Goal: Task Accomplishment & Management: Manage account settings

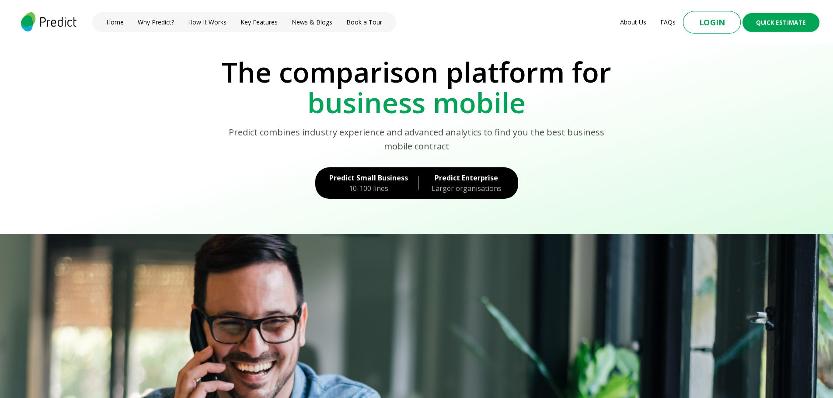
click at [721, 27] on button "Login" at bounding box center [712, 22] width 58 height 23
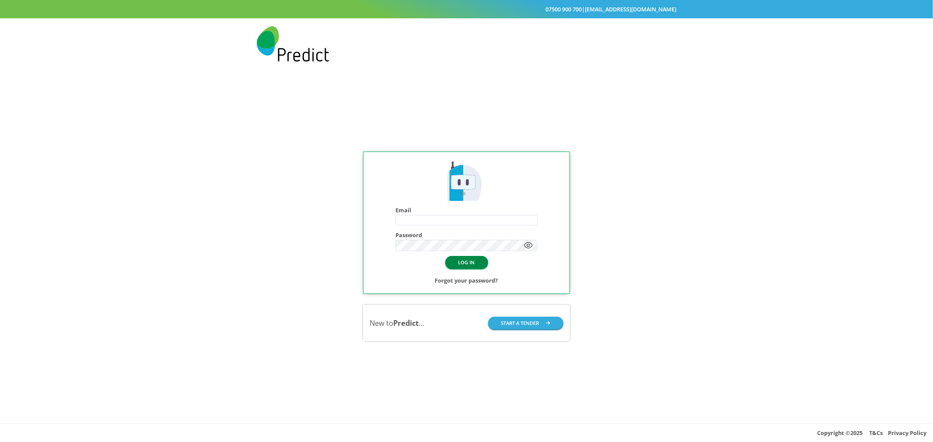
type input "**********"
click at [465, 265] on button "LOG IN" at bounding box center [466, 262] width 43 height 13
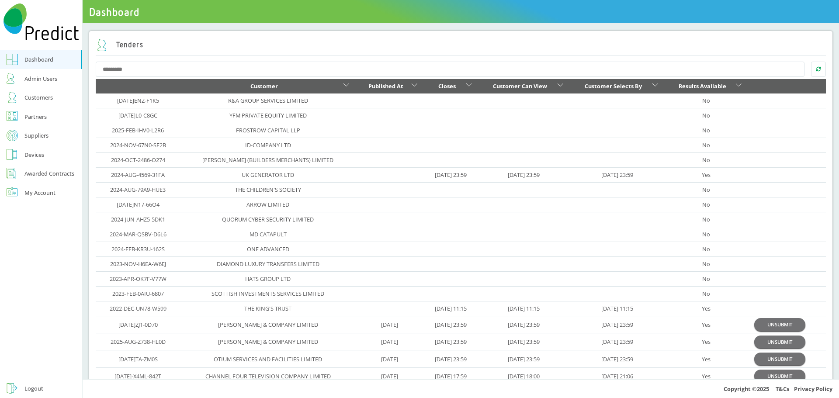
drag, startPoint x: 0, startPoint y: 0, endPoint x: 42, endPoint y: 101, distance: 109.4
click at [42, 101] on div "Customers" at bounding box center [38, 97] width 28 height 10
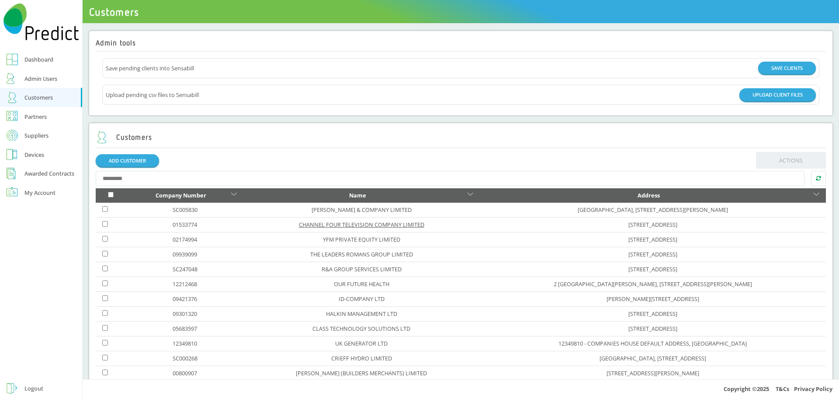
click at [321, 224] on link "CHANNEL FOUR TELEVISION COMPANY LIMITED" at bounding box center [361, 225] width 125 height 8
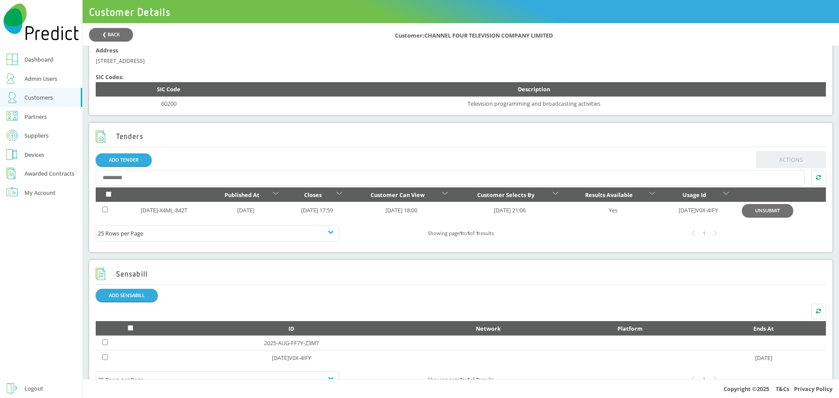
scroll to position [262, 0]
click at [166, 213] on link "2025-JUL-X4ML-842T" at bounding box center [164, 210] width 47 height 8
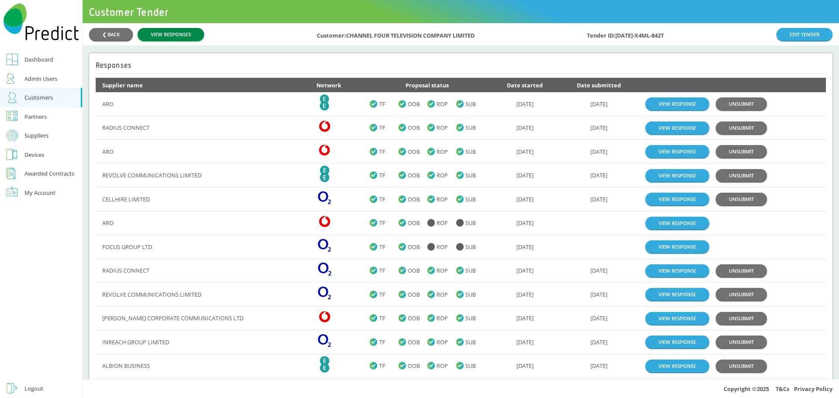
click at [170, 31] on link "VIEW RESPONSES" at bounding box center [171, 34] width 66 height 13
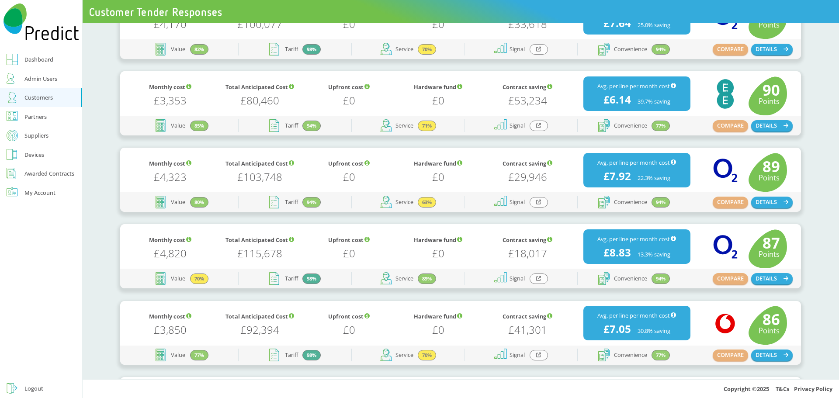
scroll to position [394, 0]
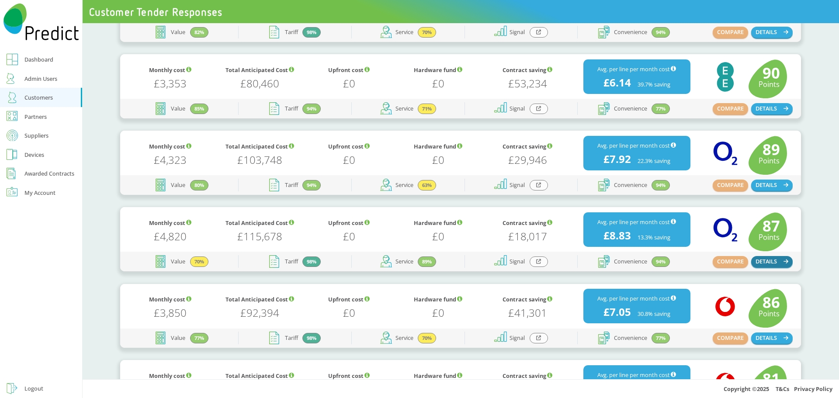
click at [774, 264] on button "DETAILS" at bounding box center [773, 261] width 42 height 11
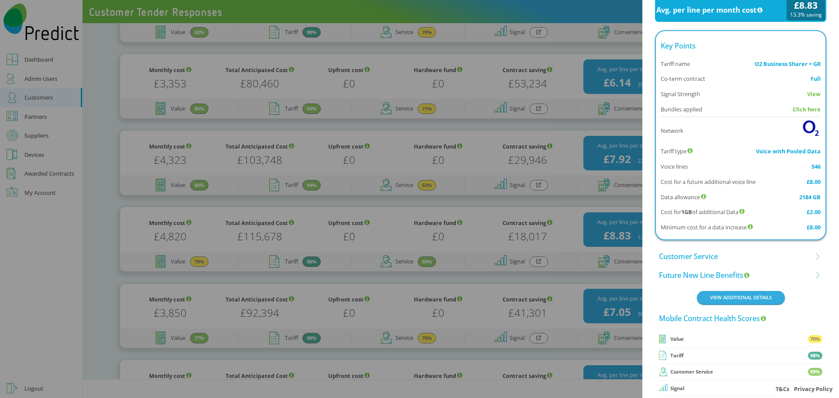
scroll to position [580, 0]
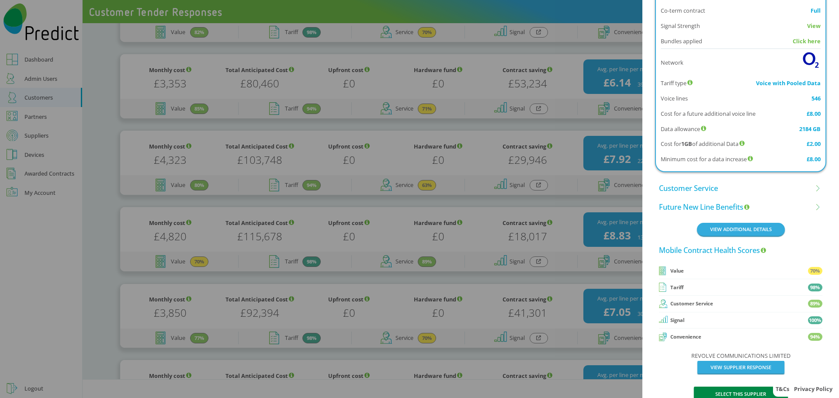
click at [731, 387] on button "SELECT THIS SUPPLIER" at bounding box center [741, 394] width 94 height 14
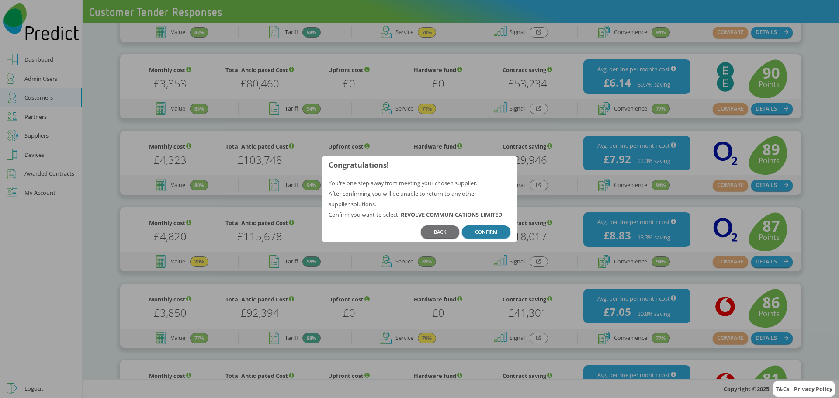
click at [487, 233] on button "CONFIRM" at bounding box center [486, 232] width 49 height 13
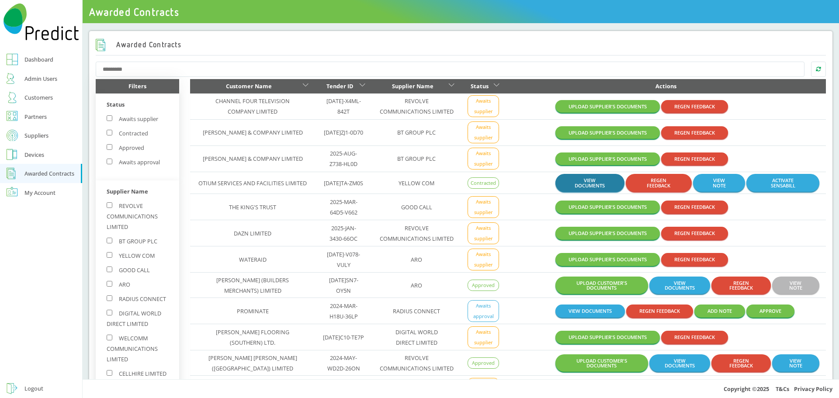
click at [568, 185] on button "VIEW DOCUMENTS" at bounding box center [590, 183] width 69 height 18
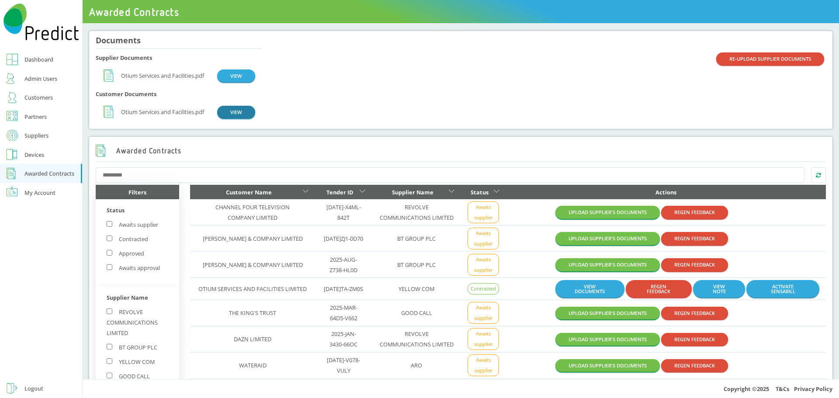
click at [236, 114] on button "VIEW" at bounding box center [236, 112] width 38 height 13
click at [35, 98] on div "Customers" at bounding box center [38, 97] width 28 height 10
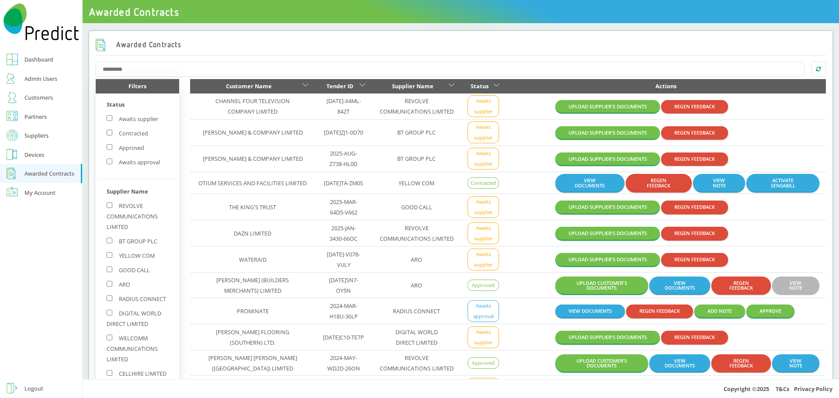
click at [34, 98] on div "Customers" at bounding box center [38, 97] width 28 height 10
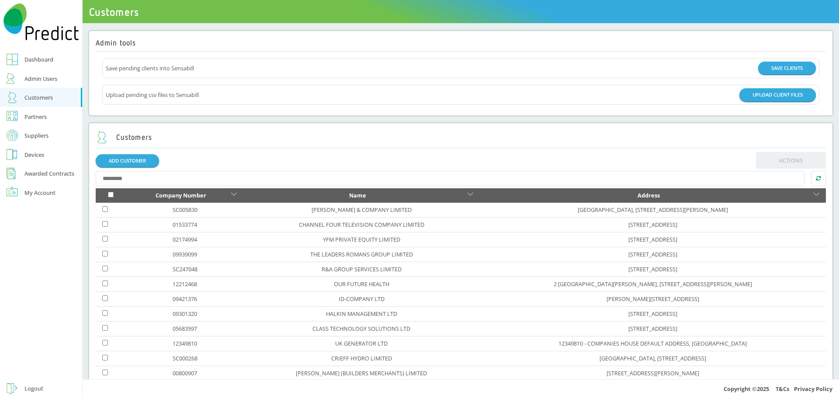
click at [19, 133] on link "Suppliers" at bounding box center [41, 135] width 82 height 19
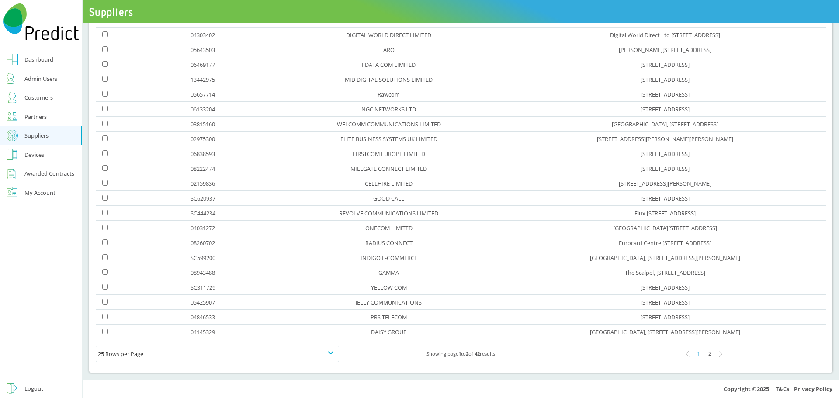
scroll to position [143, 0]
click at [704, 352] on div "2" at bounding box center [709, 352] width 11 height 11
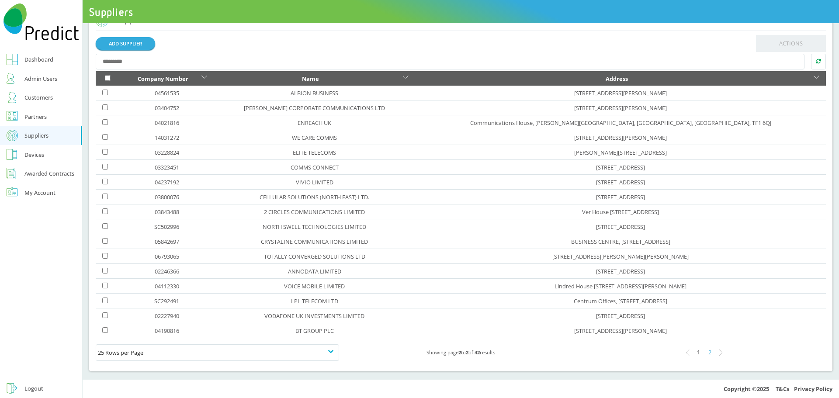
scroll to position [24, 0]
click at [693, 353] on div "1" at bounding box center [698, 352] width 11 height 11
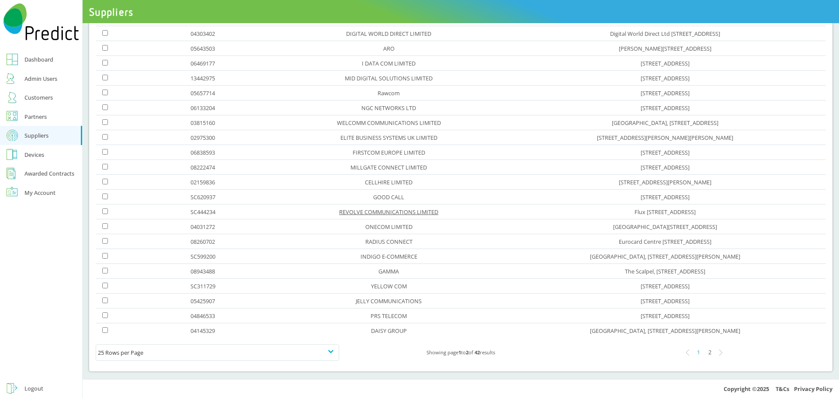
click at [339, 210] on link "REVOLVE COMMUNICATIONS LIMITED" at bounding box center [388, 212] width 99 height 8
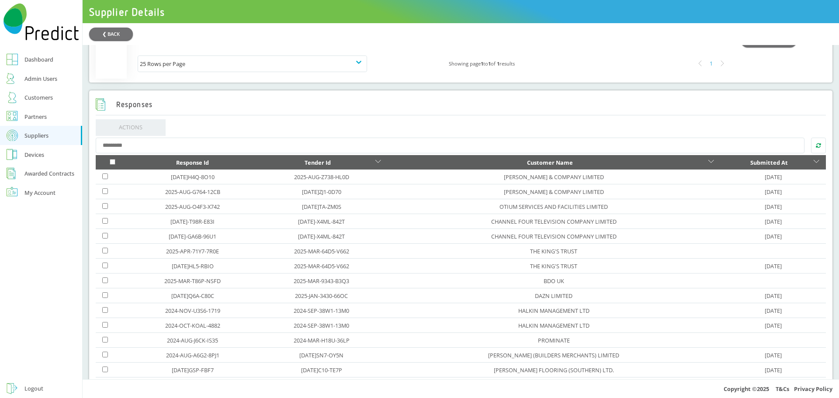
scroll to position [481, 0]
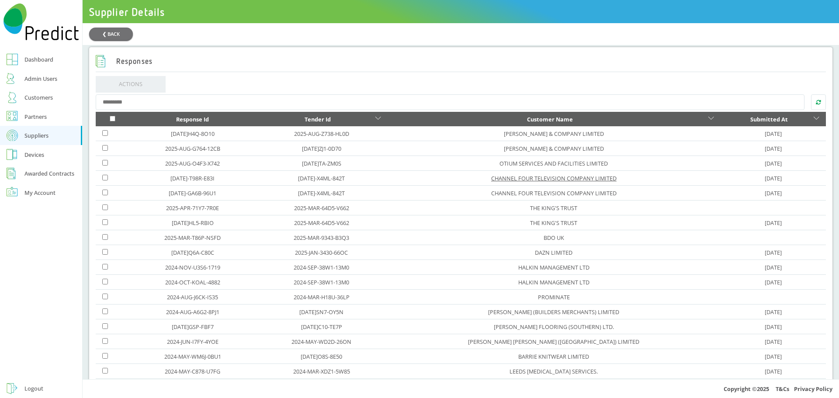
click at [580, 182] on link "CHANNEL FOUR TELEVISION COMPANY LIMITED" at bounding box center [553, 178] width 125 height 8
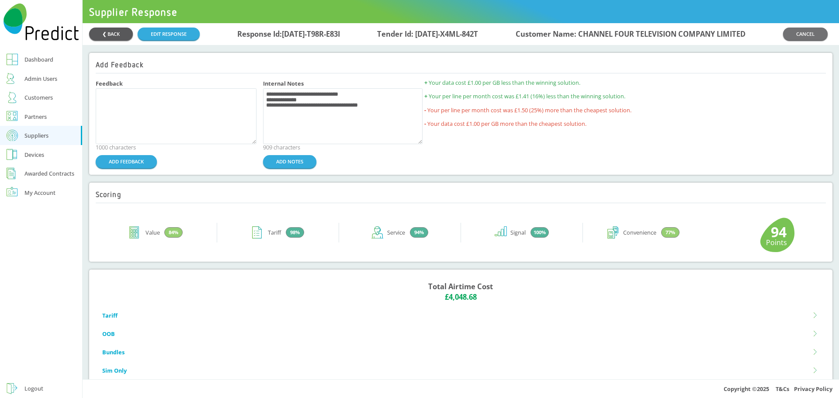
click at [125, 37] on button "❮ BACK" at bounding box center [111, 34] width 44 height 13
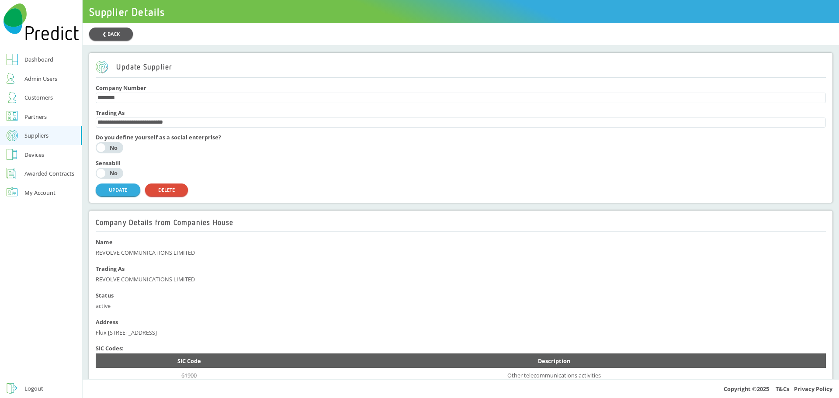
click at [115, 33] on button "❮ BACK" at bounding box center [111, 34] width 44 height 13
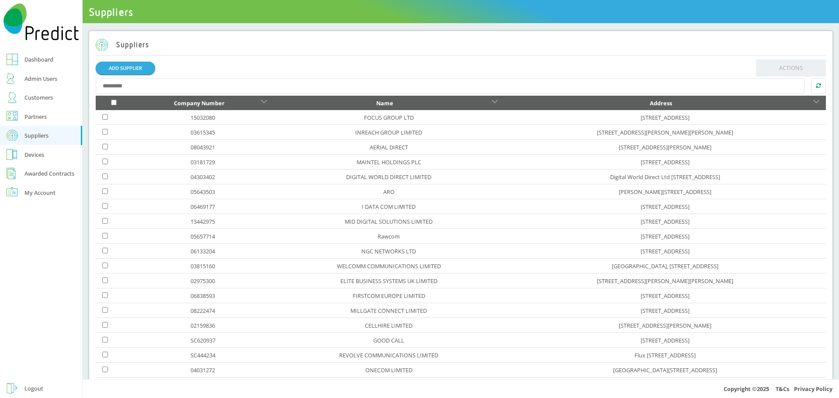
click at [41, 173] on div "Awarded Contracts" at bounding box center [49, 173] width 50 height 10
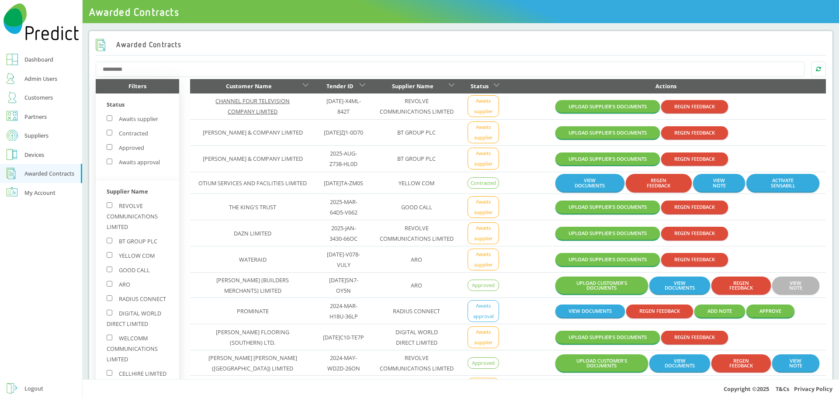
click at [251, 99] on link "CHANNEL FOUR TELEVISION COMPANY LIMITED" at bounding box center [253, 106] width 74 height 18
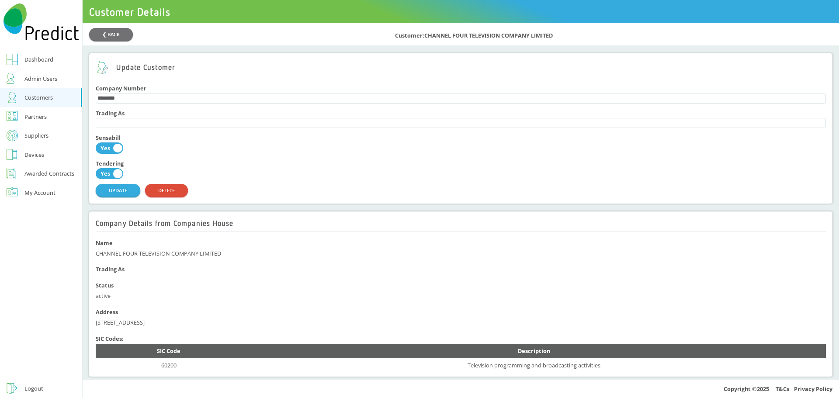
click at [37, 138] on div "Suppliers" at bounding box center [36, 135] width 24 height 10
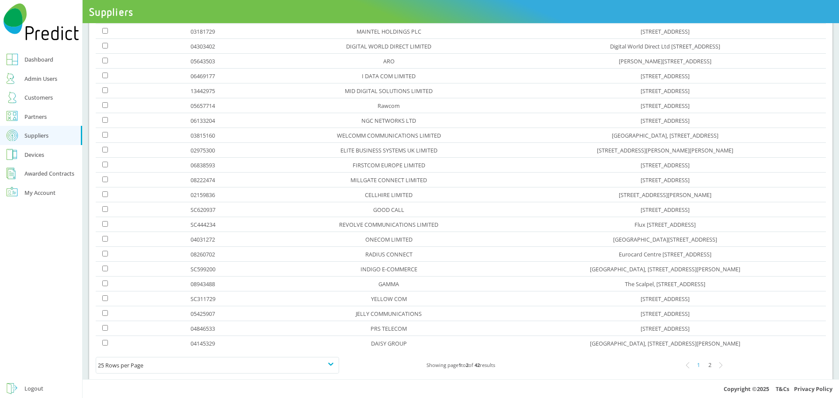
scroll to position [131, 0]
click at [339, 224] on link "REVOLVE COMMUNICATIONS LIMITED" at bounding box center [388, 224] width 99 height 8
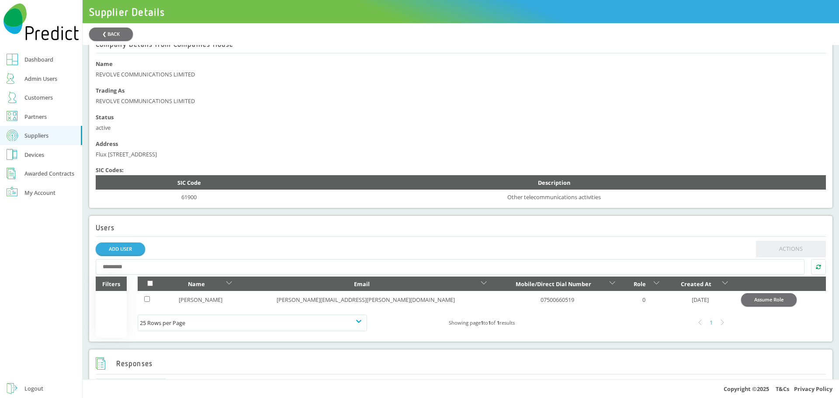
scroll to position [262, 0]
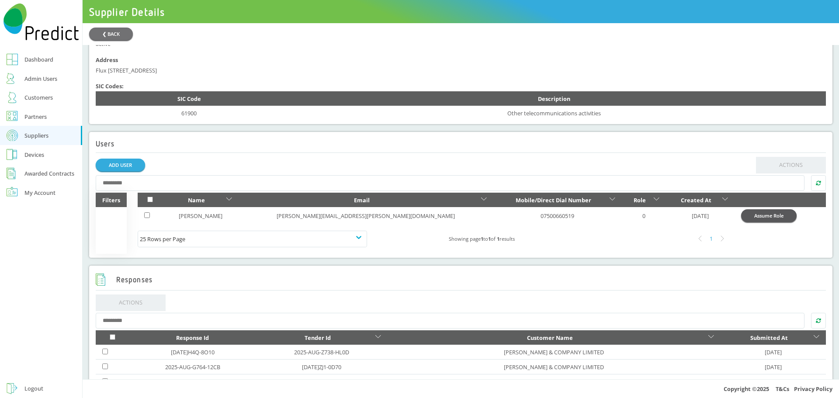
click at [742, 220] on button "Assume Role" at bounding box center [770, 215] width 56 height 13
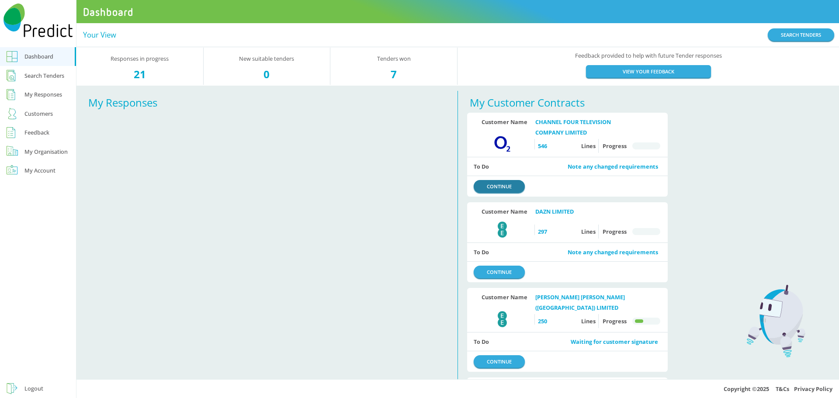
click at [508, 188] on link "CONTINUE" at bounding box center [499, 186] width 51 height 13
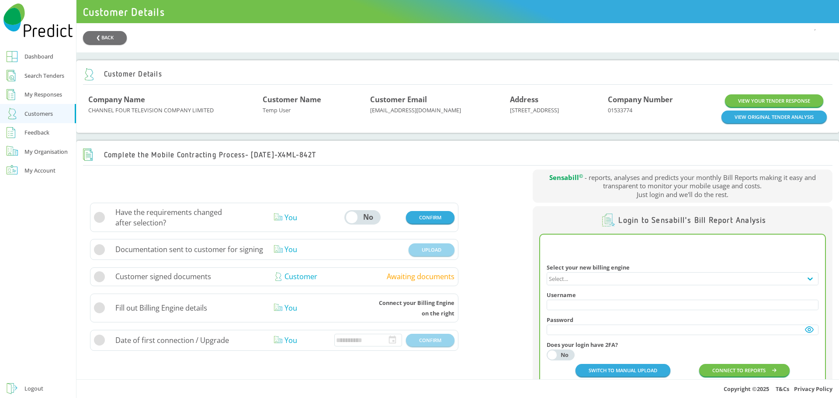
click at [37, 118] on div "Customers" at bounding box center [38, 113] width 28 height 10
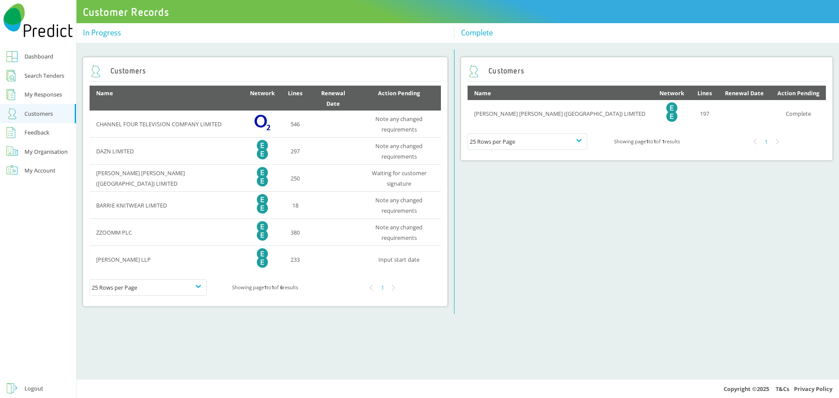
click at [34, 391] on div "Logout" at bounding box center [33, 388] width 19 height 10
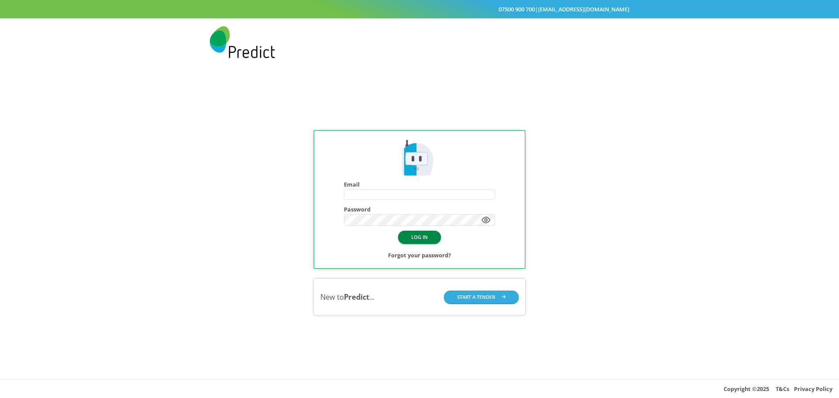
type input "**********"
click at [426, 239] on button "LOG IN" at bounding box center [419, 237] width 43 height 13
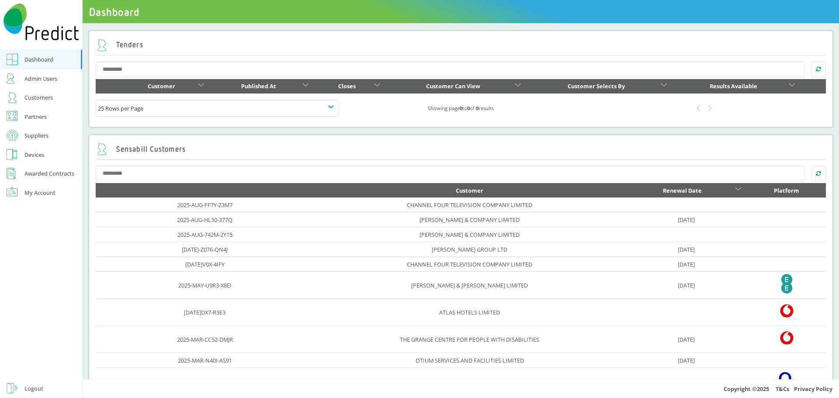
click at [32, 117] on div "Partners" at bounding box center [35, 116] width 22 height 10
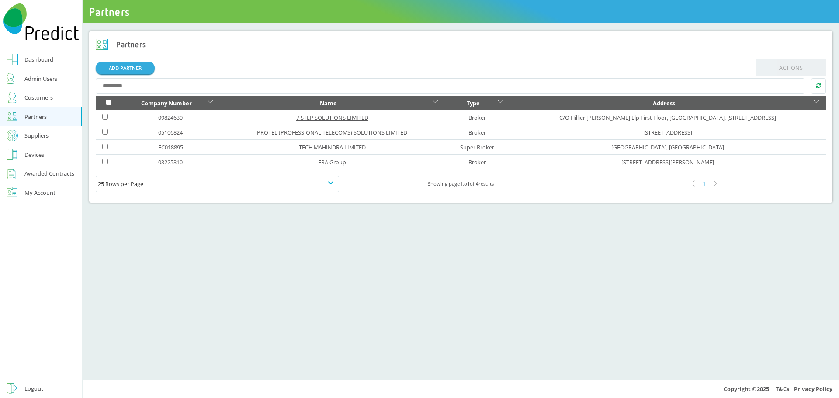
click at [296, 119] on link "7 STEP SOLUTIONS LIMITED" at bounding box center [332, 118] width 72 height 8
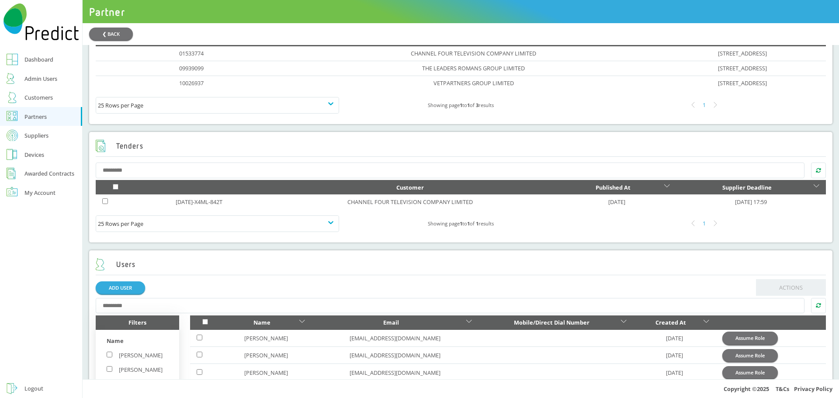
scroll to position [481, 0]
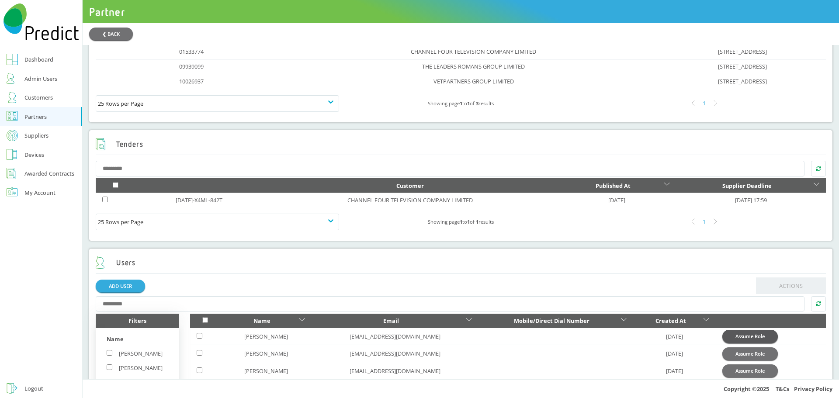
click at [759, 343] on button "Assume Role" at bounding box center [751, 336] width 56 height 13
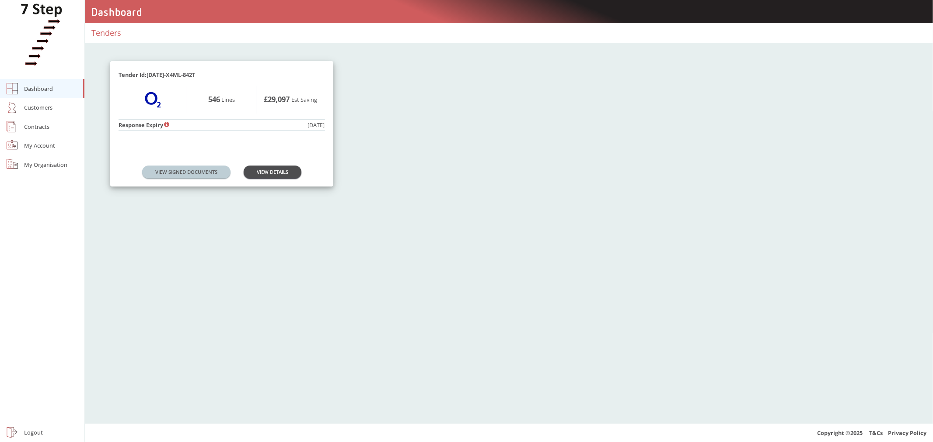
click at [31, 109] on div "Customers" at bounding box center [38, 107] width 28 height 10
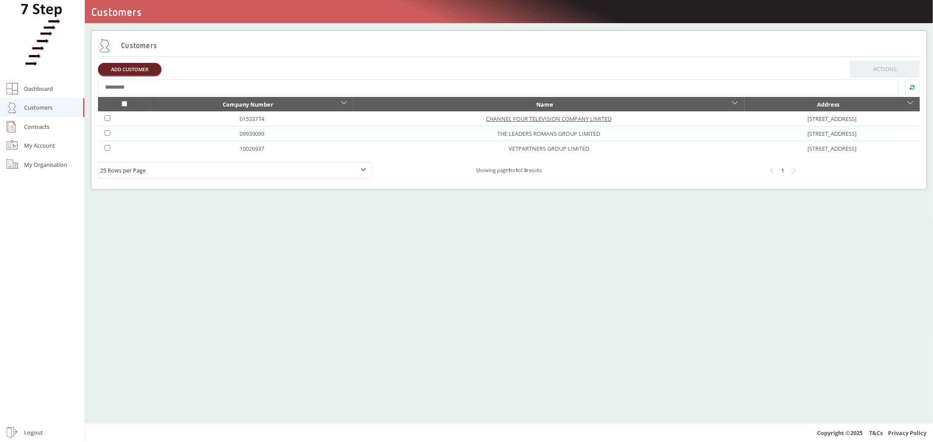
click at [486, 115] on link "CHANNEL FOUR TELEVISION COMPANY LIMITED" at bounding box center [548, 119] width 125 height 8
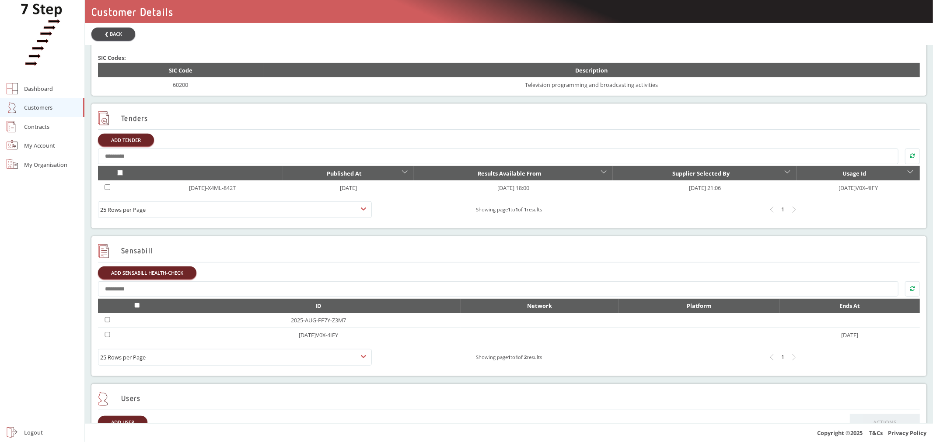
scroll to position [256, 0]
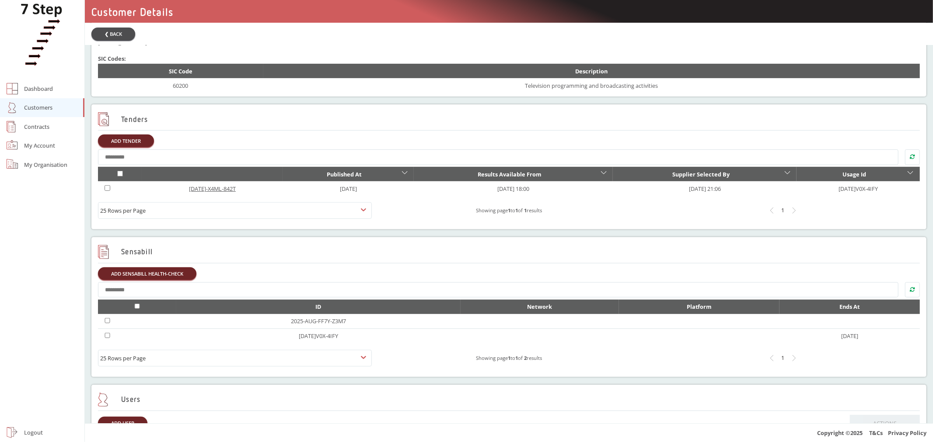
click at [219, 192] on link "2025-JUL-X4ML-842T" at bounding box center [212, 189] width 47 height 8
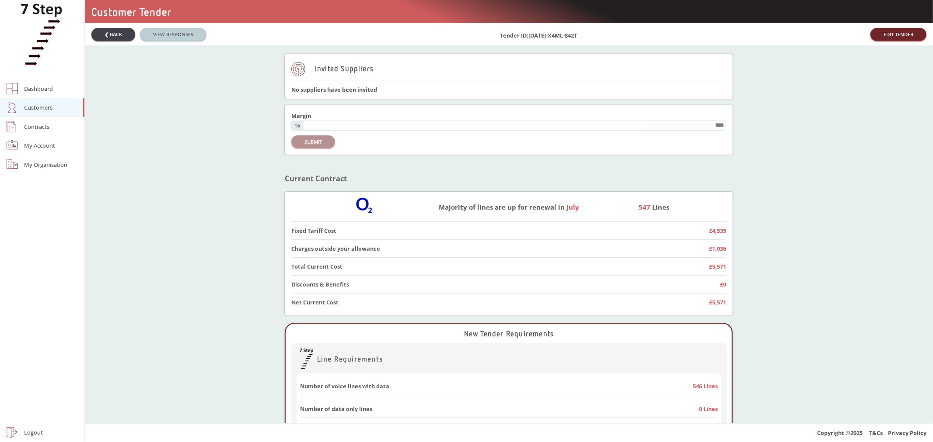
click at [119, 34] on button "❮ BACK" at bounding box center [113, 34] width 44 height 13
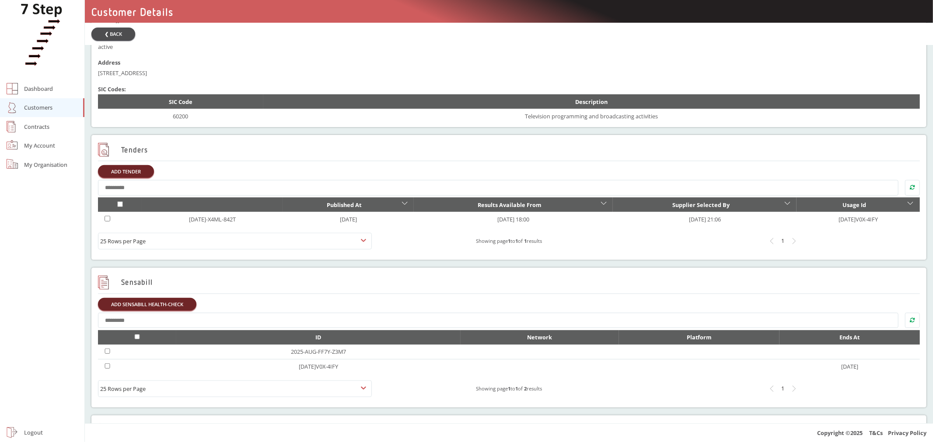
scroll to position [243, 0]
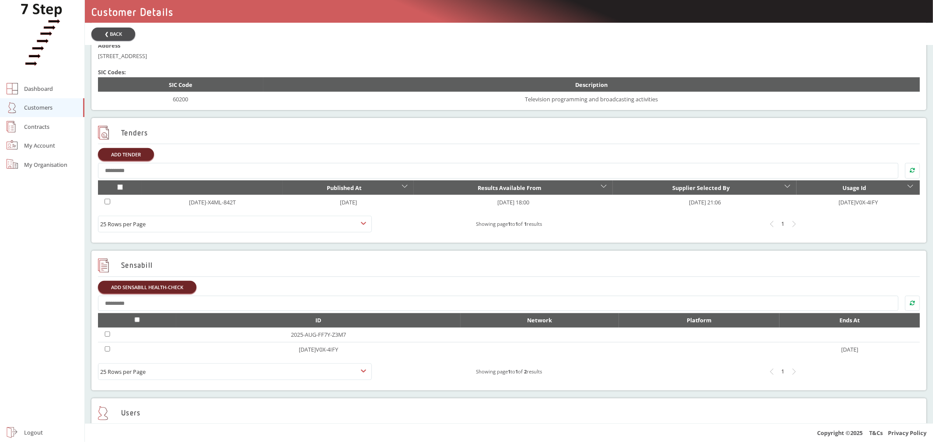
click at [31, 127] on div "Contracts" at bounding box center [36, 127] width 25 height 10
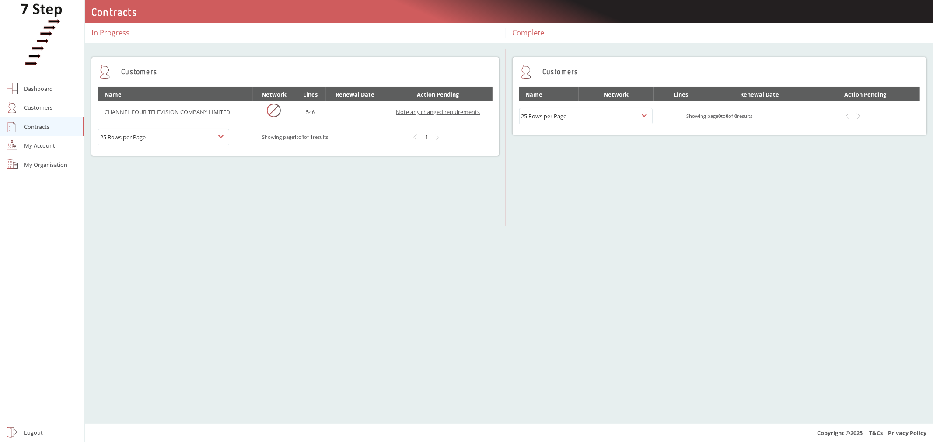
click at [445, 112] on link "Note any changed requirements" at bounding box center [438, 112] width 84 height 8
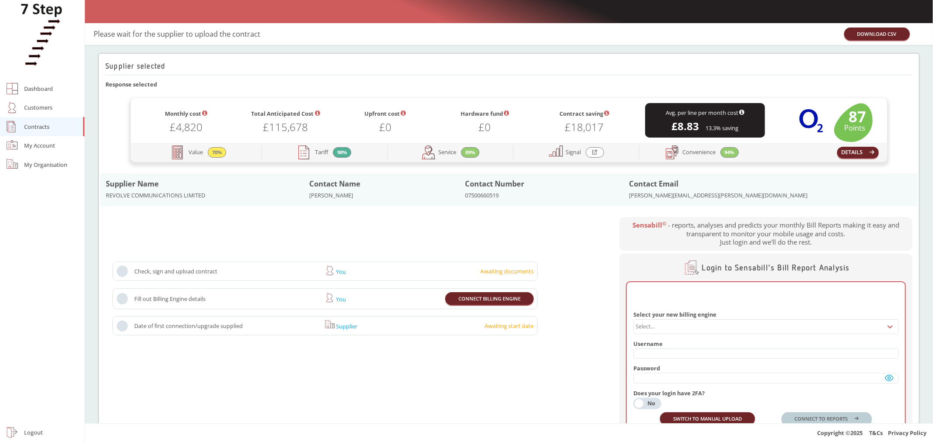
click at [742, 194] on div "Contact Email dan.cargill@5gscotland.com" at bounding box center [770, 190] width 283 height 22
click at [31, 435] on div "Logout" at bounding box center [33, 433] width 19 height 10
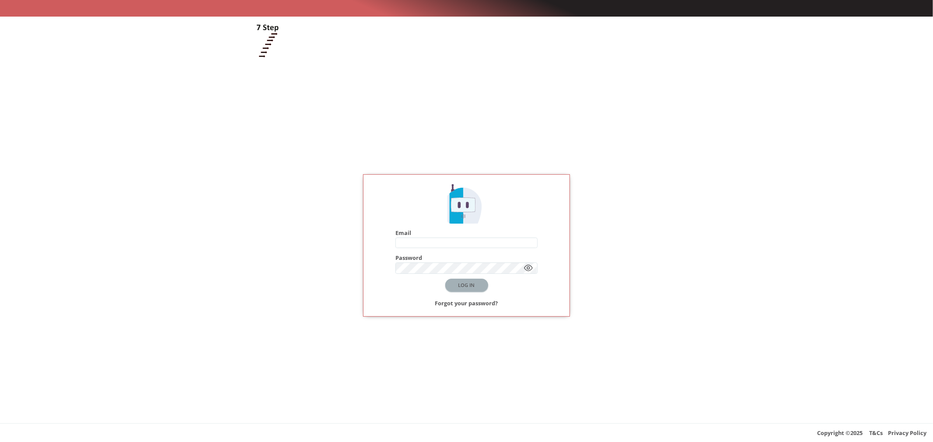
type input "**********"
click at [474, 286] on button "LOG IN" at bounding box center [466, 285] width 43 height 13
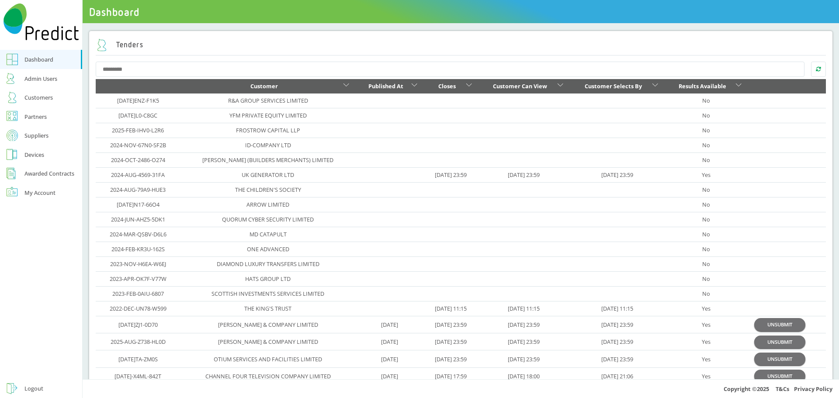
click at [34, 139] on div "Suppliers" at bounding box center [36, 135] width 24 height 10
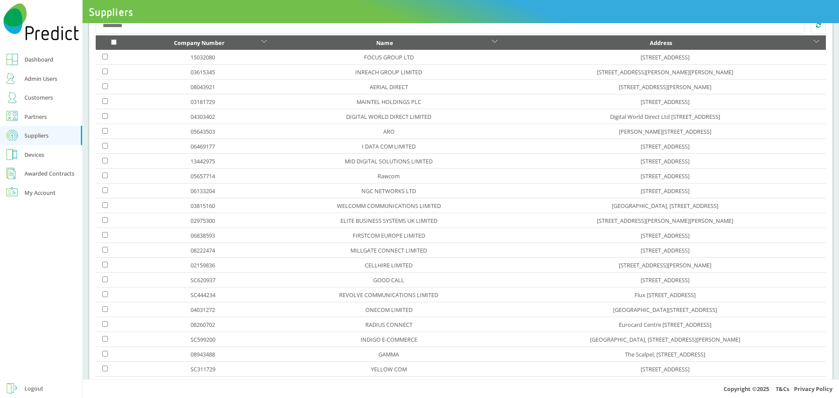
scroll to position [87, 0]
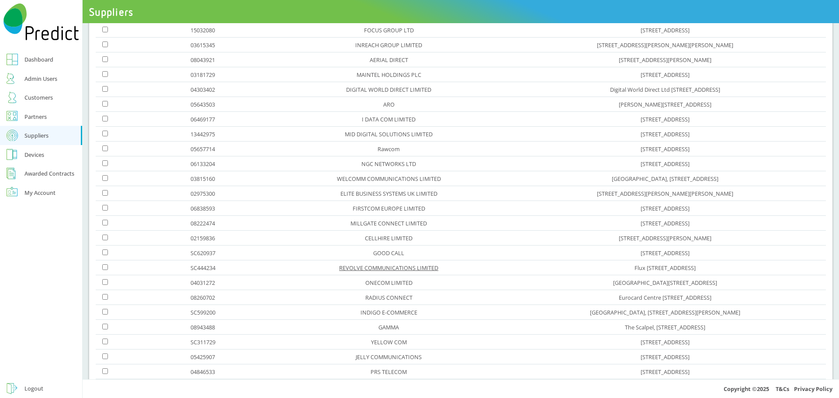
click at [339, 268] on link "REVOLVE COMMUNICATIONS LIMITED" at bounding box center [388, 268] width 99 height 8
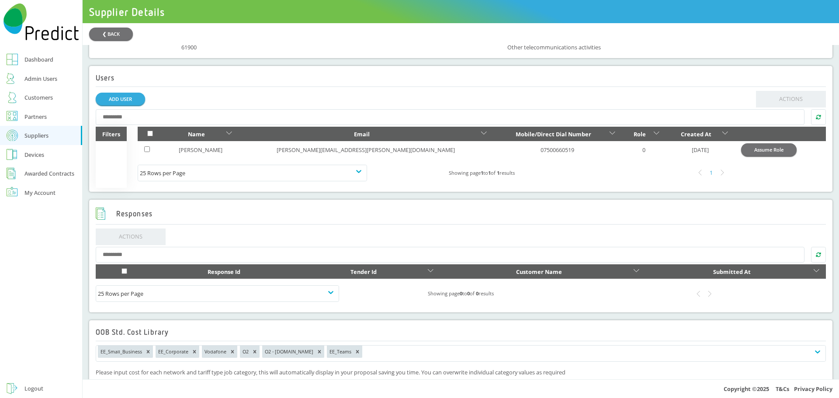
scroll to position [350, 0]
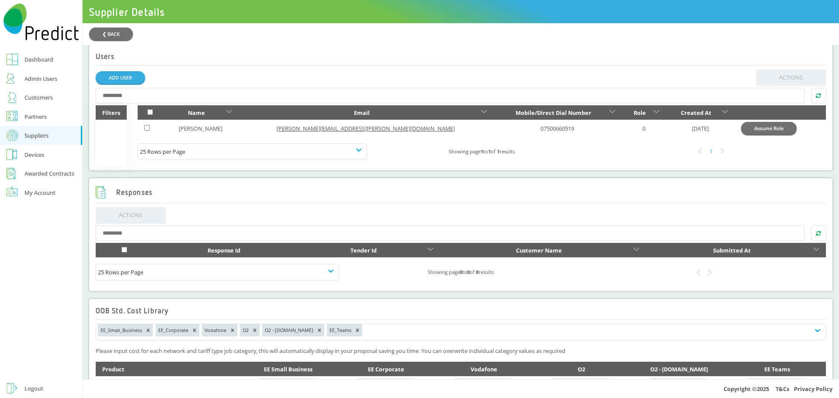
click at [320, 132] on link "dan.cargill@5gscotland.com" at bounding box center [366, 129] width 178 height 8
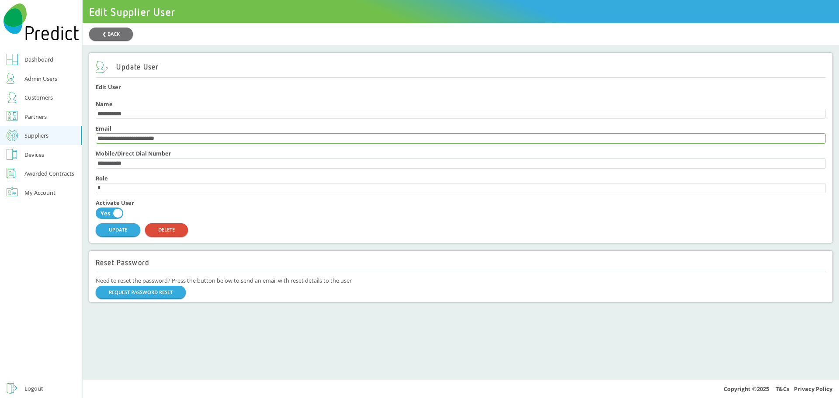
drag, startPoint x: 181, startPoint y: 140, endPoint x: 130, endPoint y: 140, distance: 50.7
click at [130, 140] on input "**********" at bounding box center [461, 139] width 730 height 10
type input "**********"
click at [114, 236] on button "UPDATE" at bounding box center [118, 229] width 45 height 13
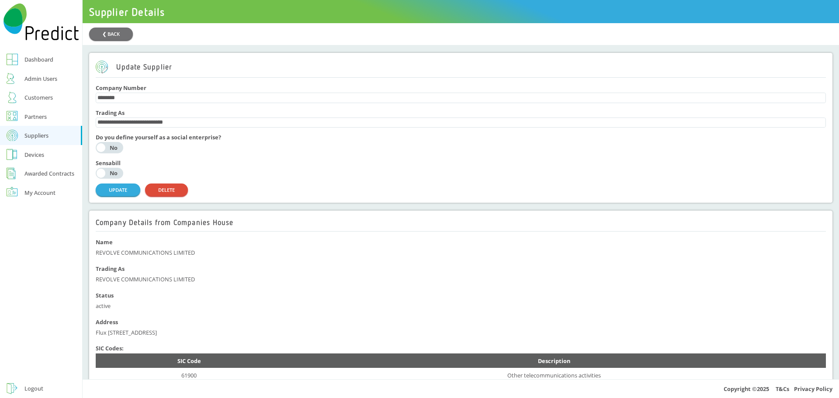
click at [275, 285] on div "REVOLVE COMMUNICATIONS LIMITED" at bounding box center [461, 279] width 731 height 10
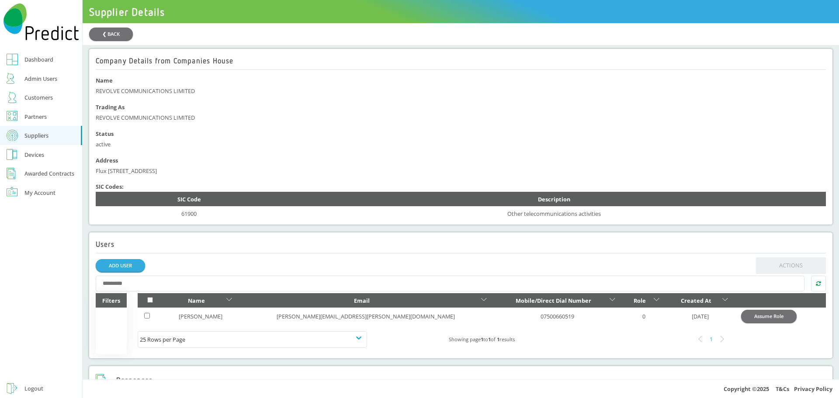
scroll to position [219, 0]
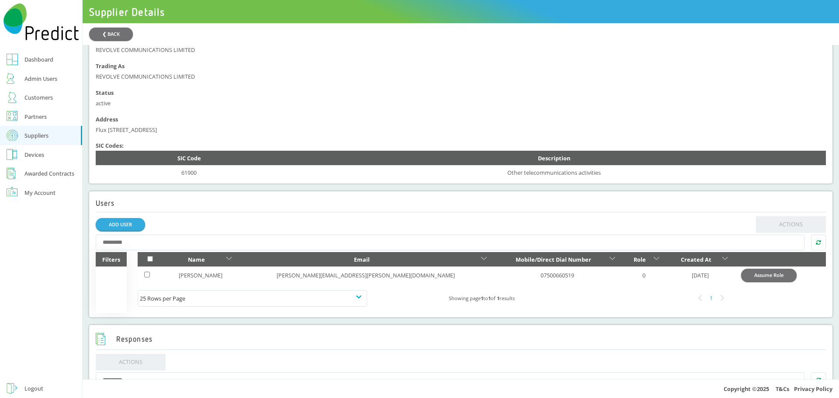
scroll to position [219, 0]
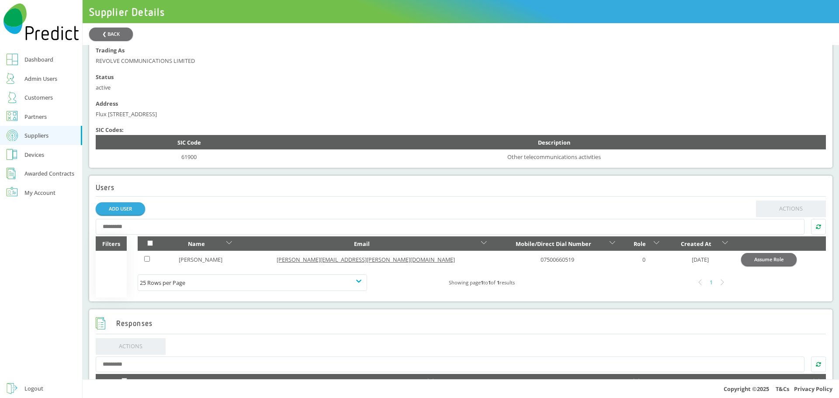
click at [314, 262] on link "dan.cargill@revolvecomms.uk" at bounding box center [366, 260] width 178 height 8
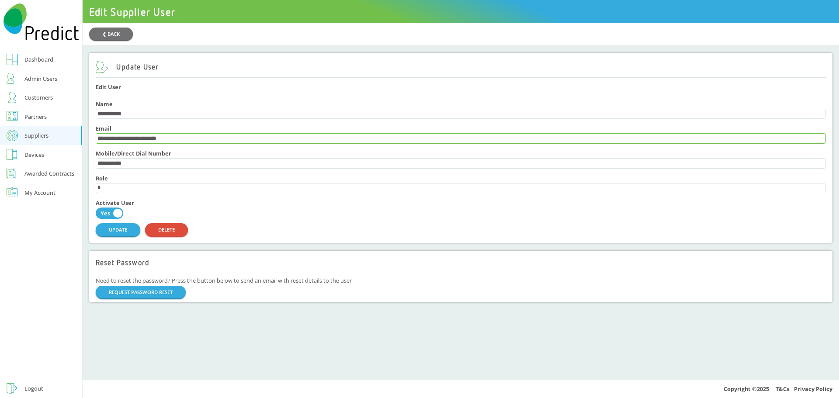
drag, startPoint x: 124, startPoint y: 141, endPoint x: 108, endPoint y: 141, distance: 16.2
click at [108, 141] on input "**********" at bounding box center [461, 139] width 730 height 10
type input "**********"
click at [127, 236] on button "UPDATE" at bounding box center [118, 229] width 45 height 13
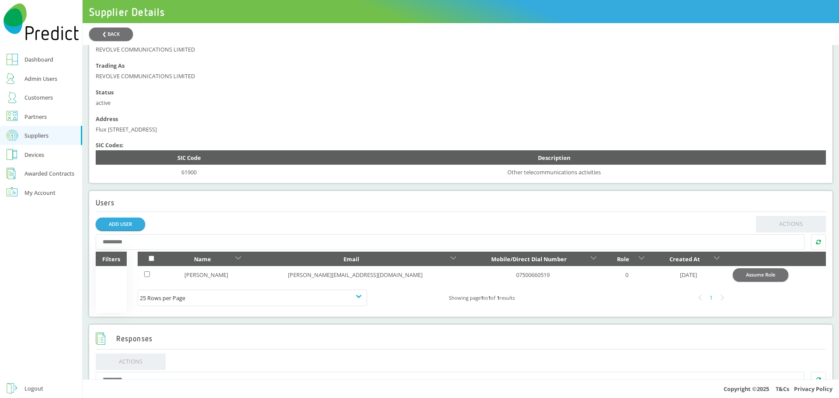
scroll to position [219, 0]
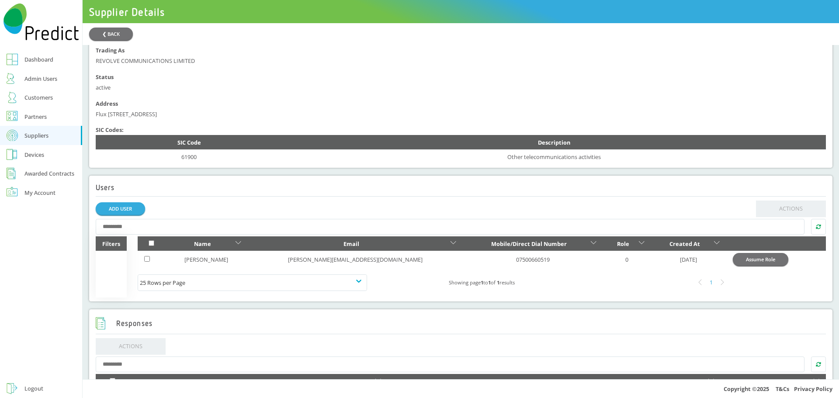
click at [31, 117] on div "Partners" at bounding box center [35, 116] width 22 height 10
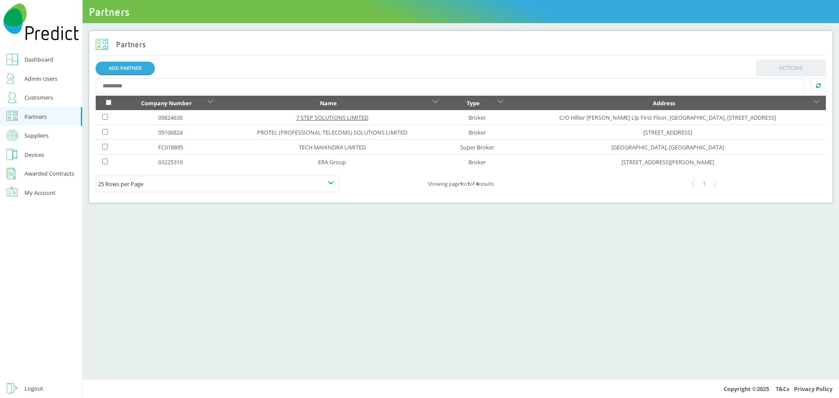
click at [319, 119] on link "7 STEP SOLUTIONS LIMITED" at bounding box center [332, 118] width 72 height 8
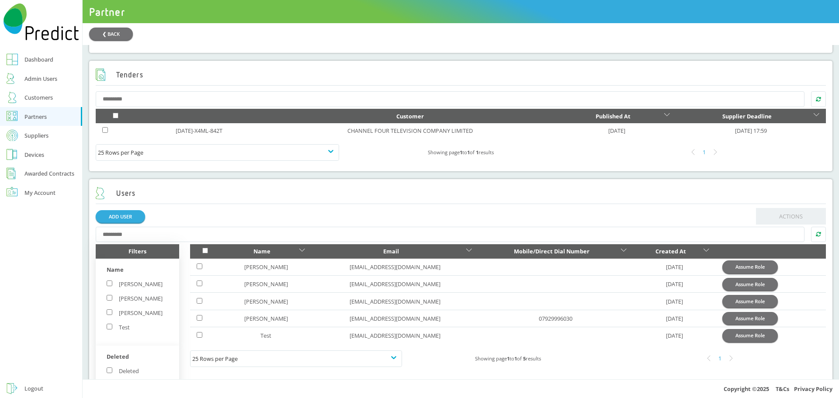
scroll to position [559, 0]
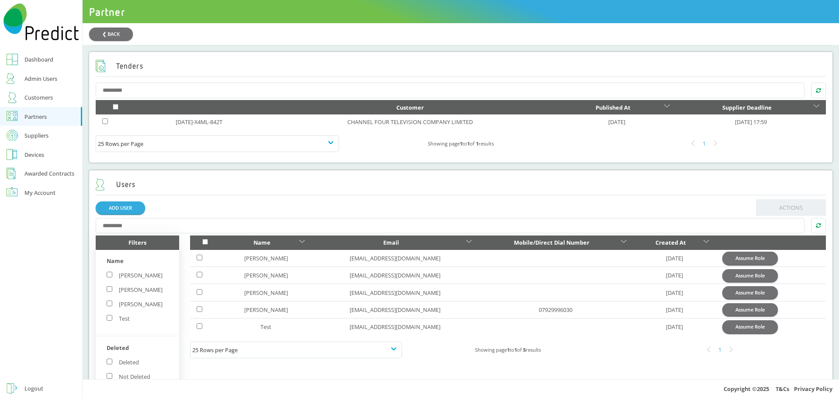
drag, startPoint x: 766, startPoint y: 265, endPoint x: 458, endPoint y: 35, distance: 383.4
click at [766, 265] on button "Assume Role" at bounding box center [751, 258] width 56 height 13
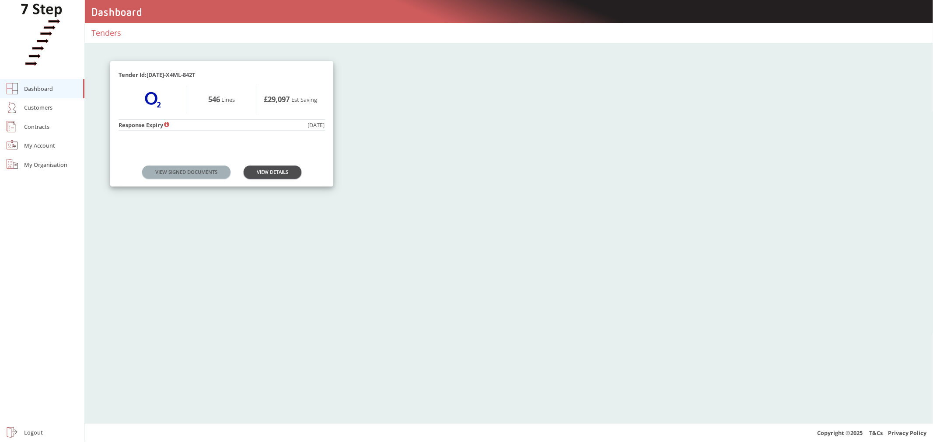
click at [203, 171] on button "VIEW SIGNED DOCUMENTS" at bounding box center [186, 172] width 88 height 13
click at [193, 175] on button "VIEW SIGNED DOCUMENTS" at bounding box center [186, 172] width 88 height 13
click at [273, 171] on link "VIEW DETAILS" at bounding box center [273, 172] width 58 height 13
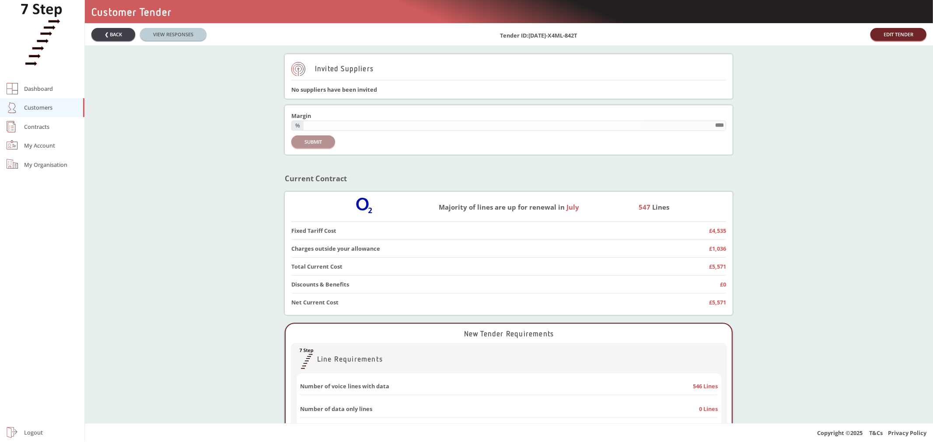
click at [114, 36] on button "❮ BACK" at bounding box center [113, 34] width 44 height 13
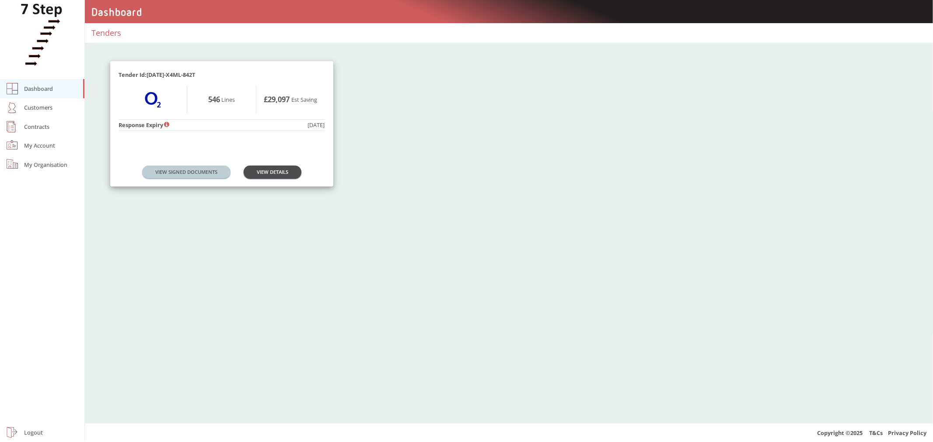
click at [40, 128] on div "Contracts" at bounding box center [36, 127] width 25 height 10
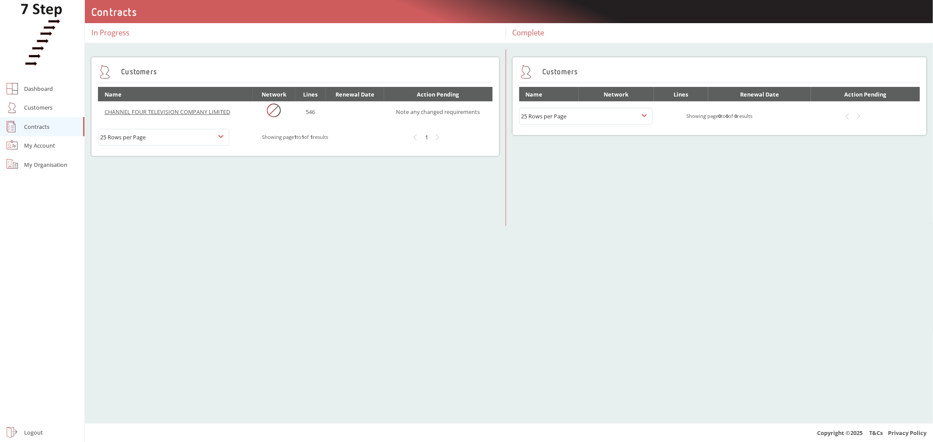
click at [182, 112] on link "CHANNEL FOUR TELEVISION COMPANY LIMITED" at bounding box center [166, 112] width 125 height 8
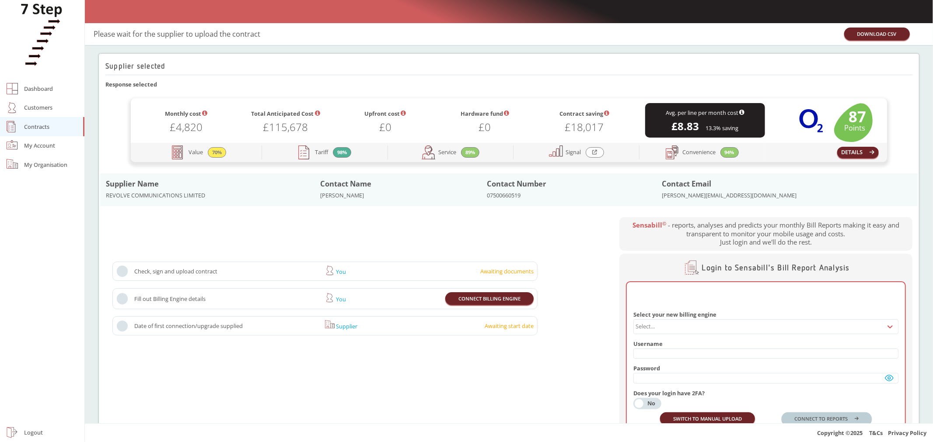
click at [41, 146] on div "My Account" at bounding box center [39, 145] width 31 height 10
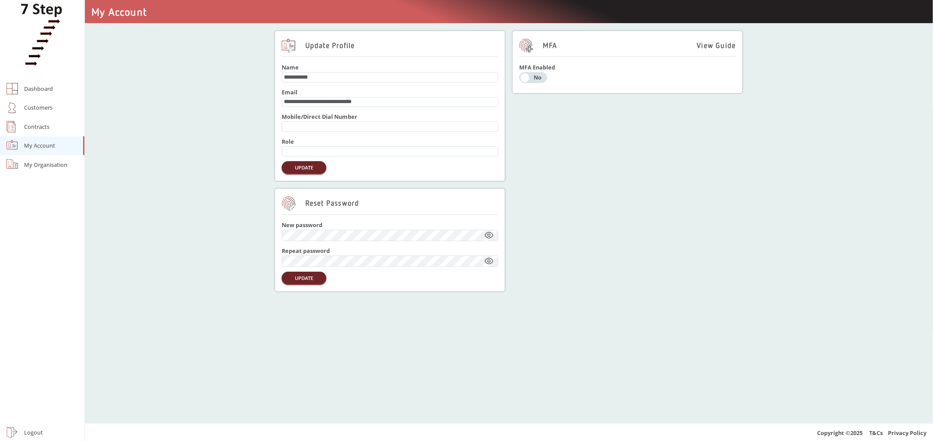
click at [41, 163] on div "My Organisation" at bounding box center [45, 165] width 43 height 10
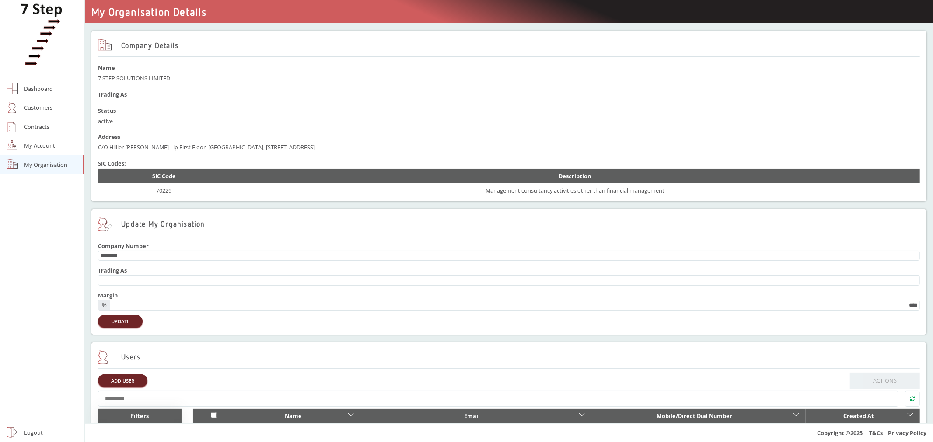
click at [34, 432] on div "Logout" at bounding box center [33, 433] width 19 height 10
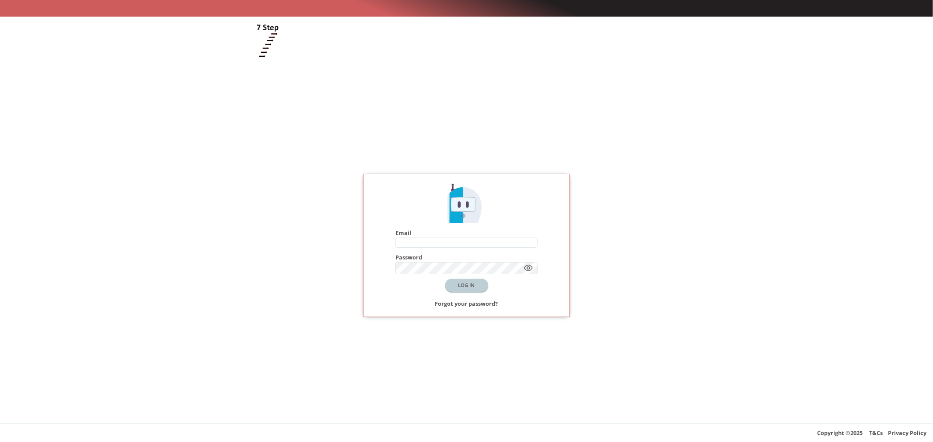
type input "**********"
